Goal: Task Accomplishment & Management: Use online tool/utility

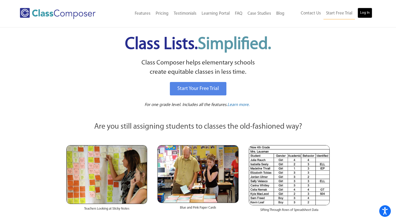
click at [366, 11] on link "Log In" at bounding box center [364, 13] width 15 height 10
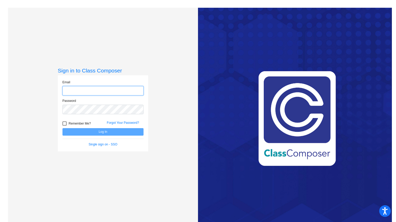
type input "mlijewski@nbas.org"
click at [89, 129] on button "Log In" at bounding box center [102, 131] width 81 height 7
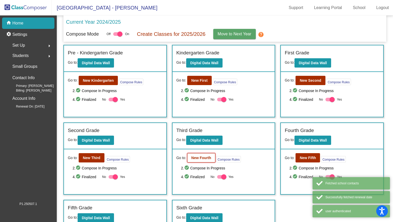
click at [202, 157] on b "New Fourth" at bounding box center [201, 158] width 20 height 4
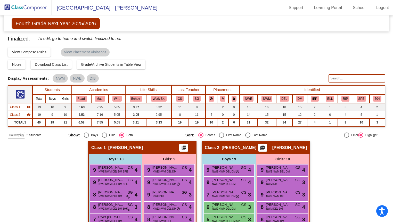
click at [23, 12] on img at bounding box center [26, 7] width 52 height 15
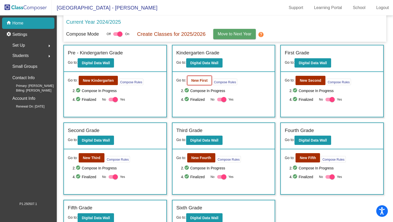
click at [196, 80] on b "New First" at bounding box center [199, 80] width 16 height 4
